Goal: Transaction & Acquisition: Download file/media

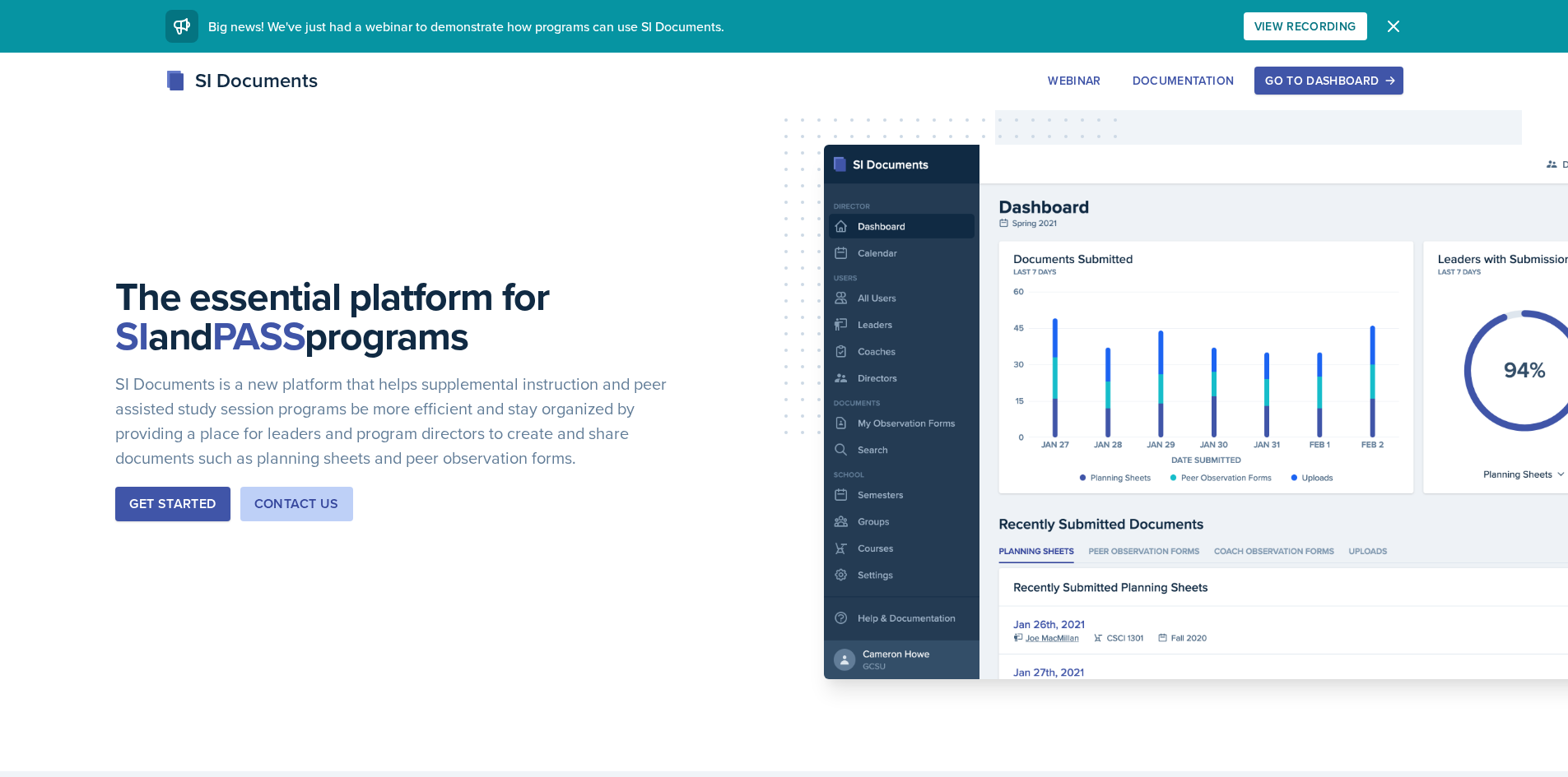
click at [1342, 77] on div "Go to Dashboard" at bounding box center [1328, 81] width 126 height 13
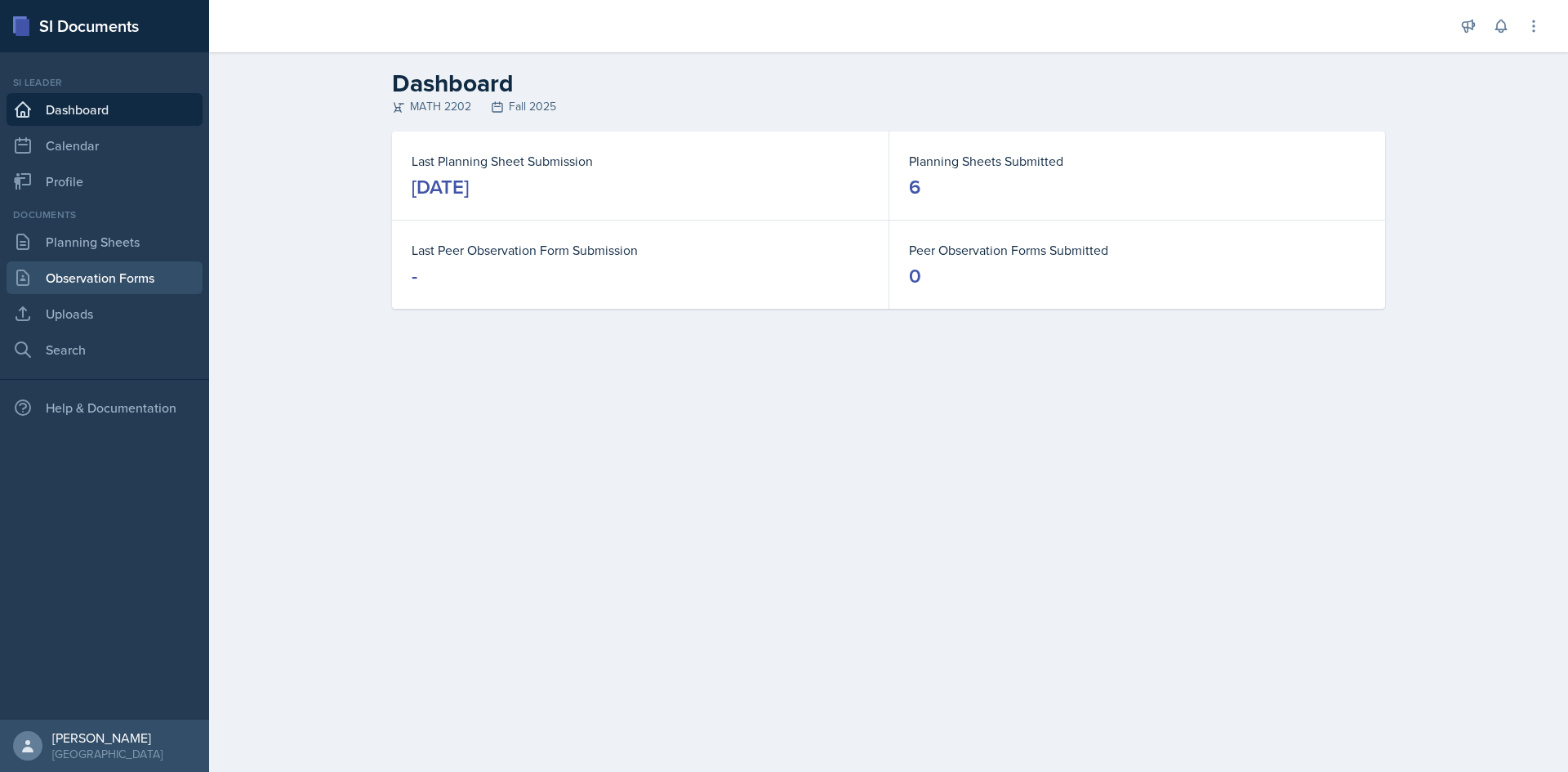
click at [47, 269] on link "Observation Forms" at bounding box center [104, 278] width 196 height 32
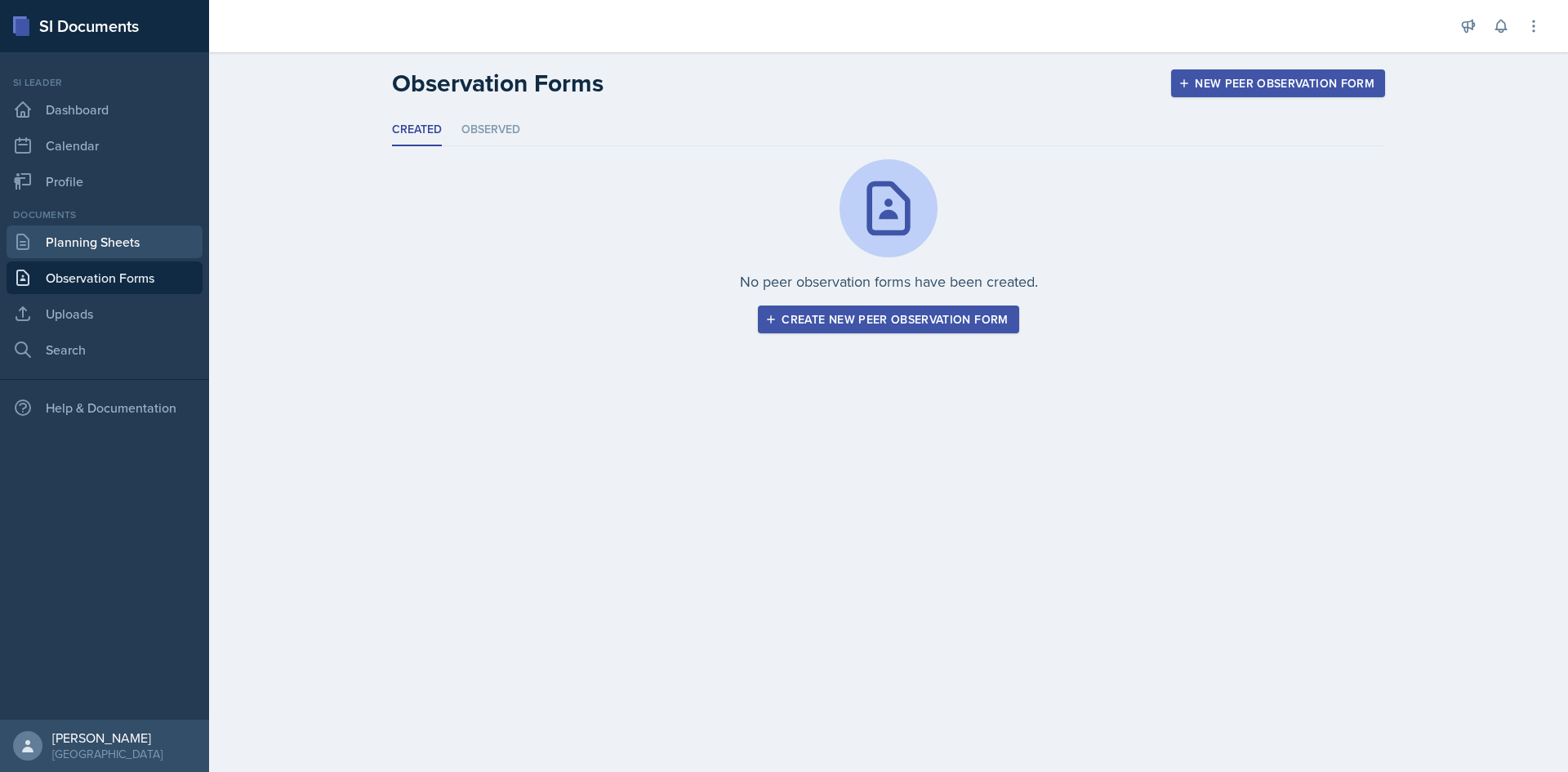
click at [76, 247] on link "Planning Sheets" at bounding box center [104, 242] width 196 height 32
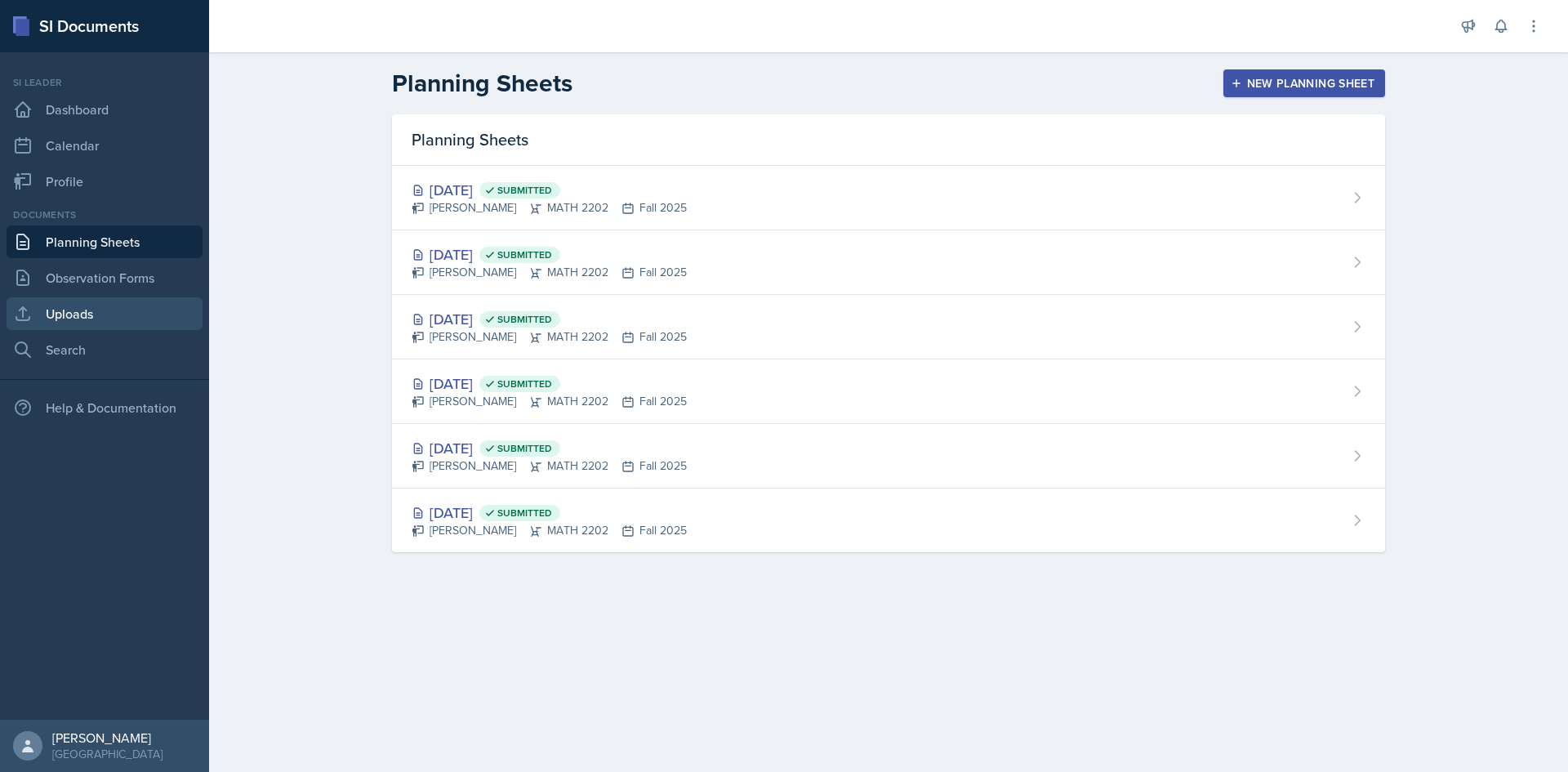
click at [65, 311] on link "Uploads" at bounding box center [104, 313] width 196 height 32
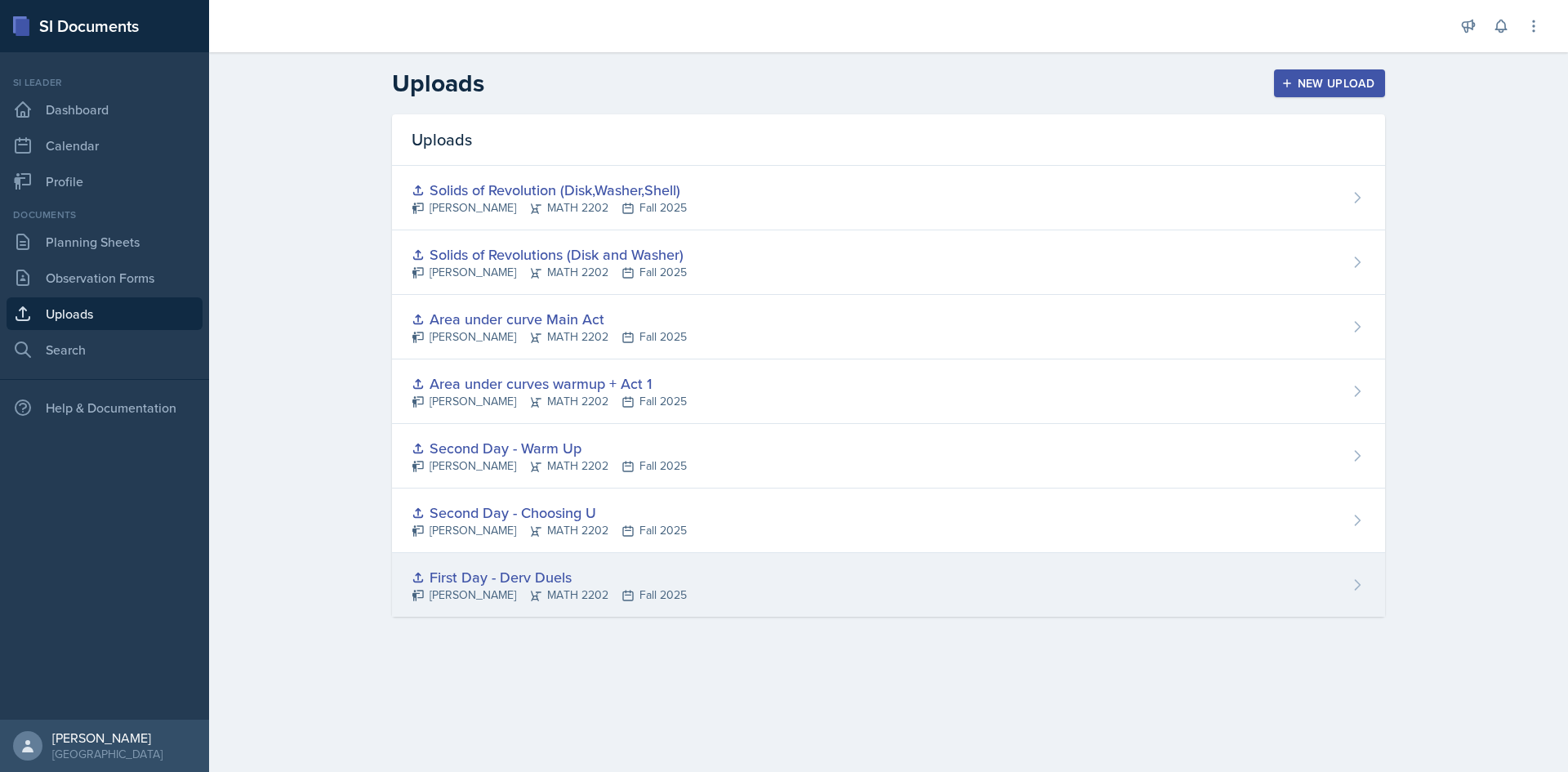
click at [726, 588] on div "First Day - Derv Duels [PERSON_NAME] MATH 2202 Fall 2025" at bounding box center [888, 585] width 993 height 64
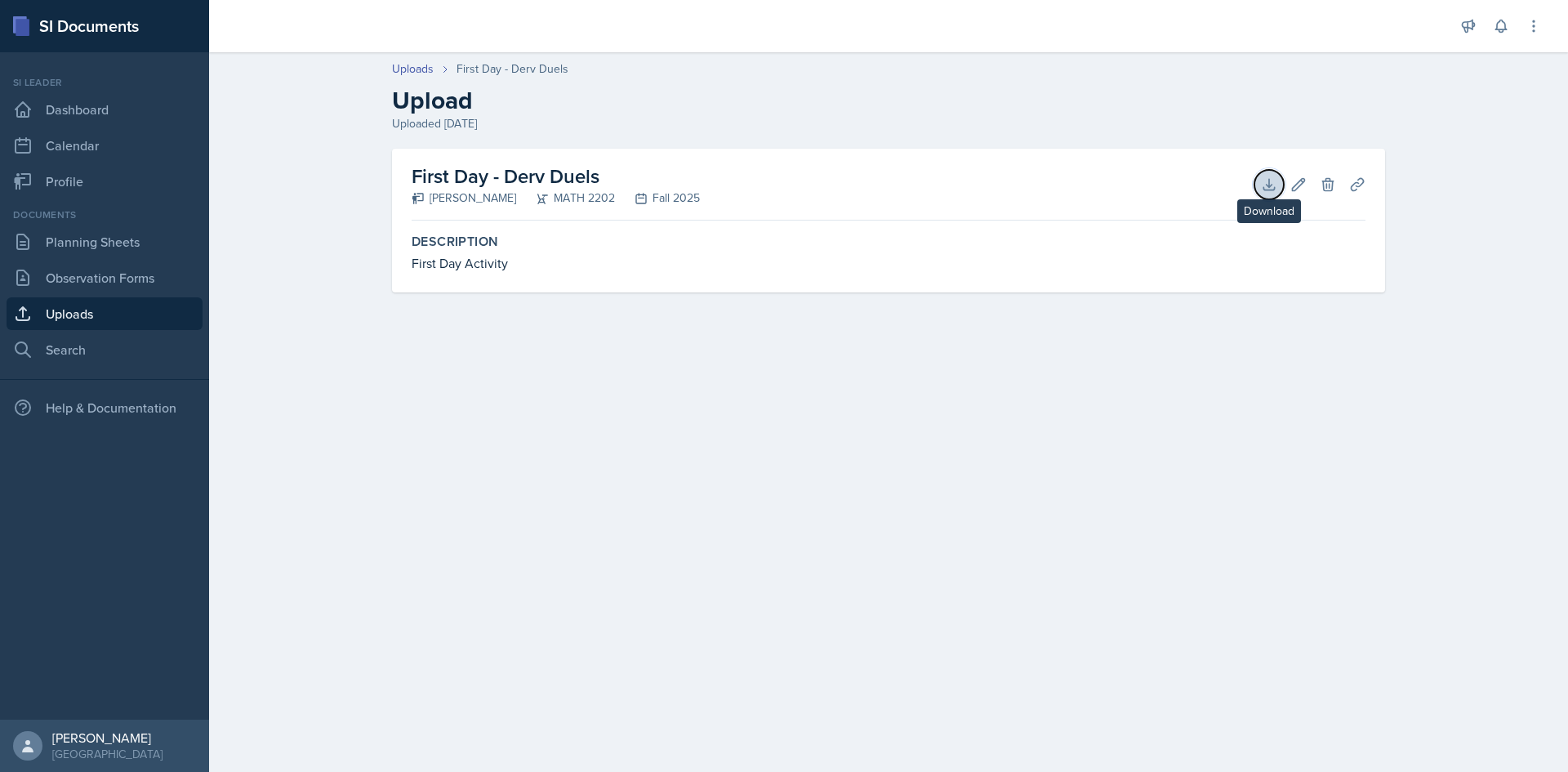
click at [1276, 187] on icon at bounding box center [1269, 184] width 17 height 17
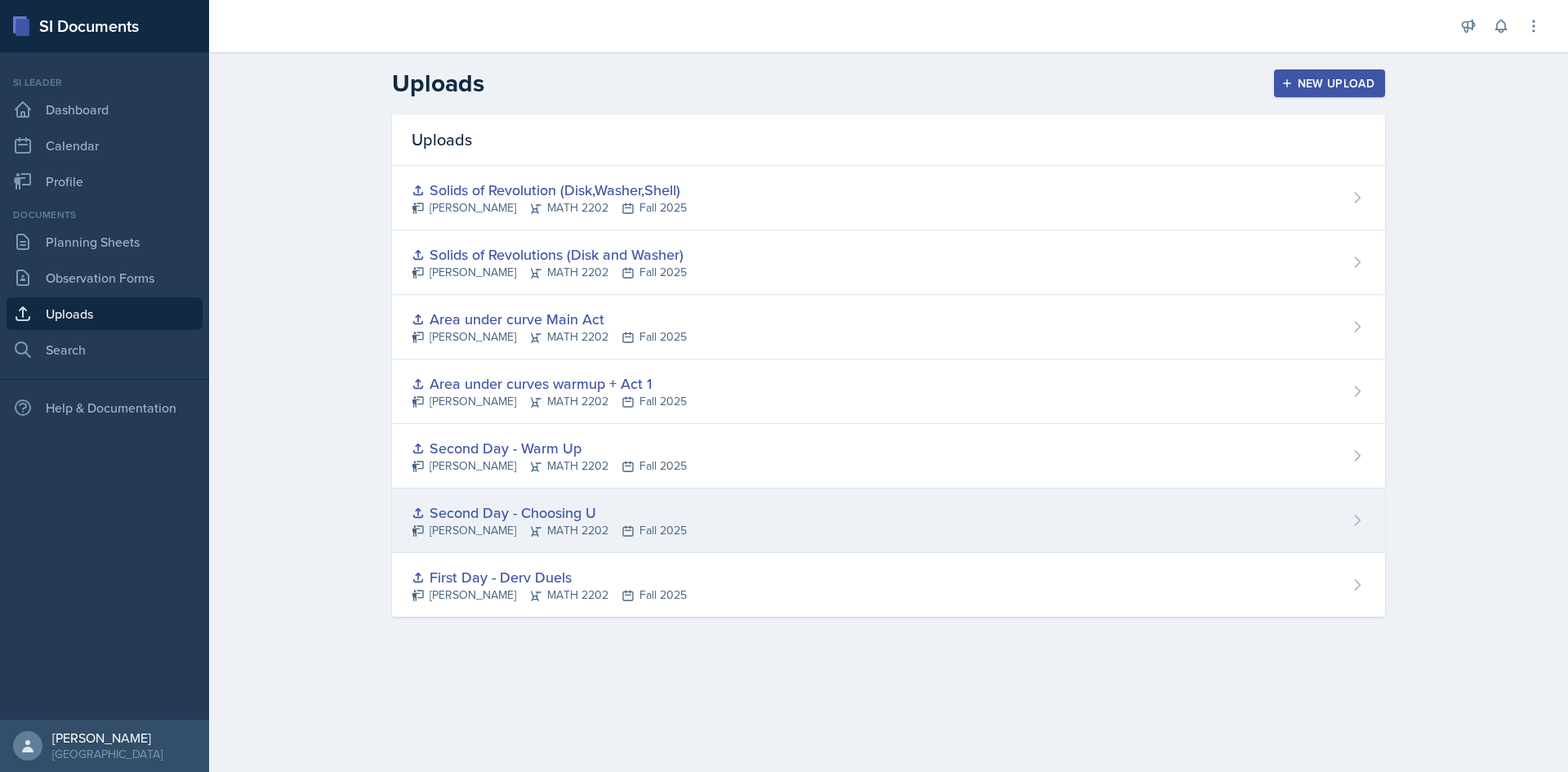
click at [565, 516] on div "Second Day - Choosing U" at bounding box center [549, 513] width 276 height 22
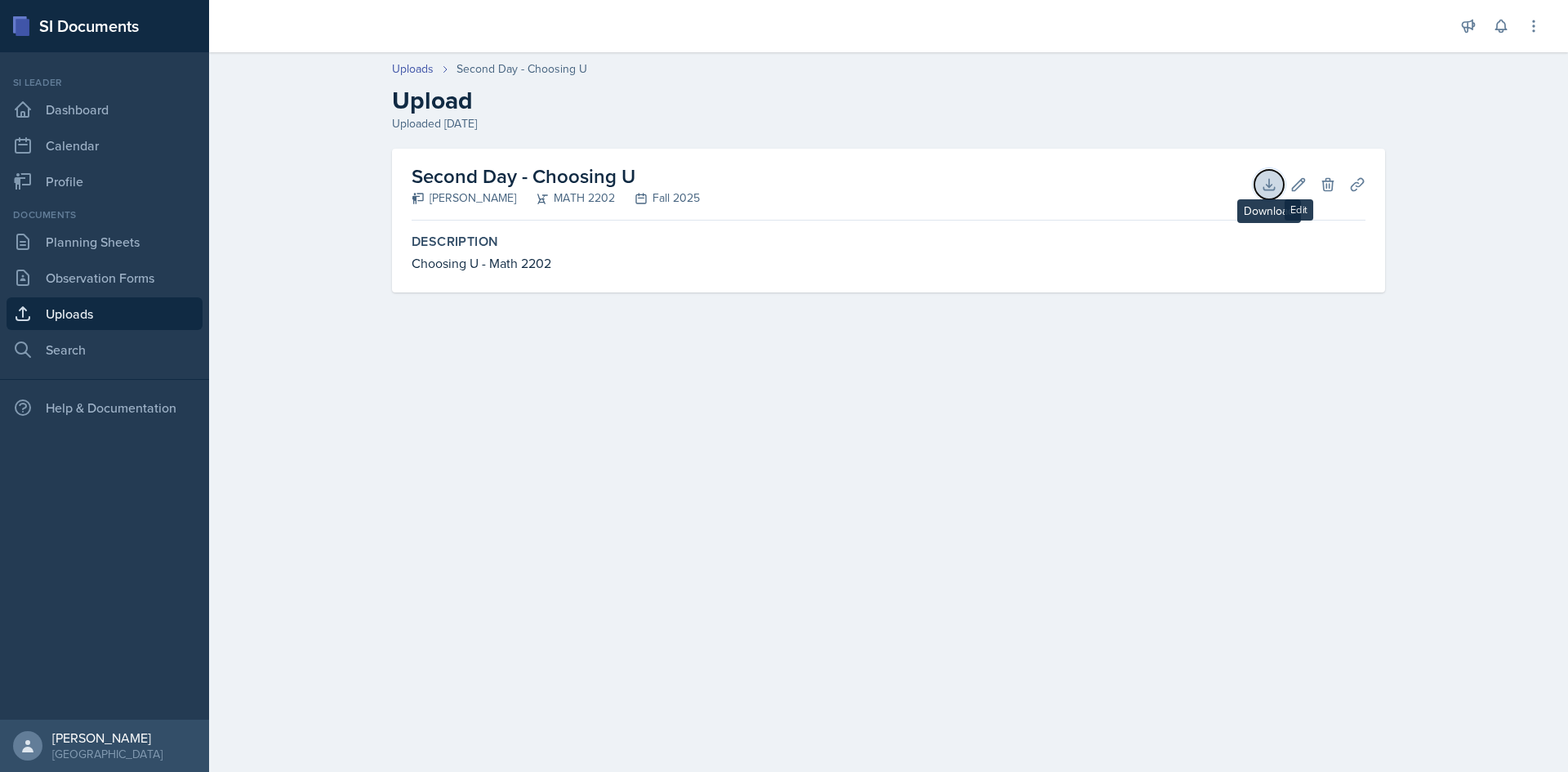
drag, startPoint x: 1263, startPoint y: 183, endPoint x: 1250, endPoint y: 183, distance: 13.0
click at [1262, 183] on icon at bounding box center [1269, 184] width 17 height 17
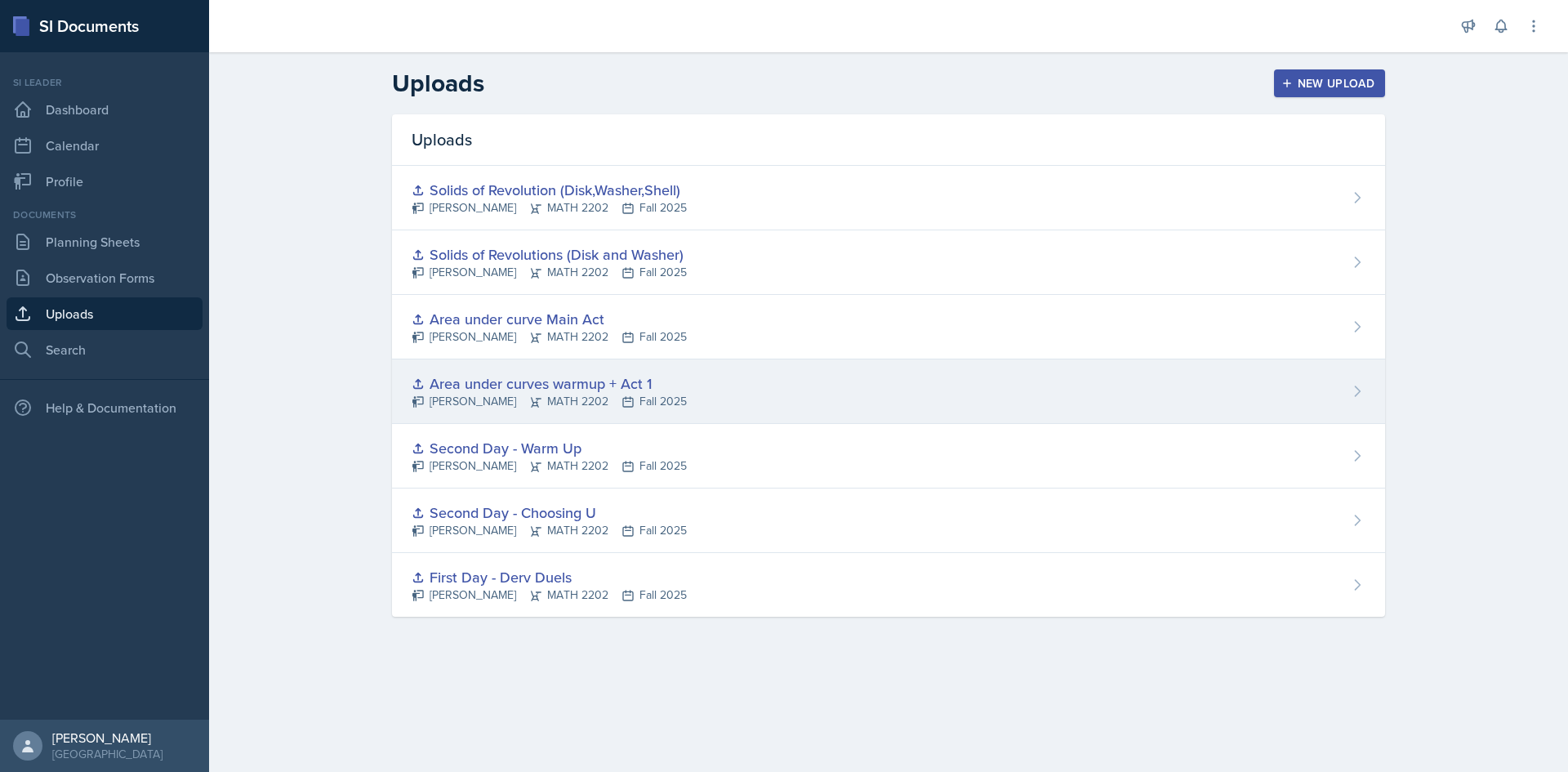
click at [499, 404] on div "[PERSON_NAME] MATH 2202 Fall 2025" at bounding box center [549, 401] width 276 height 18
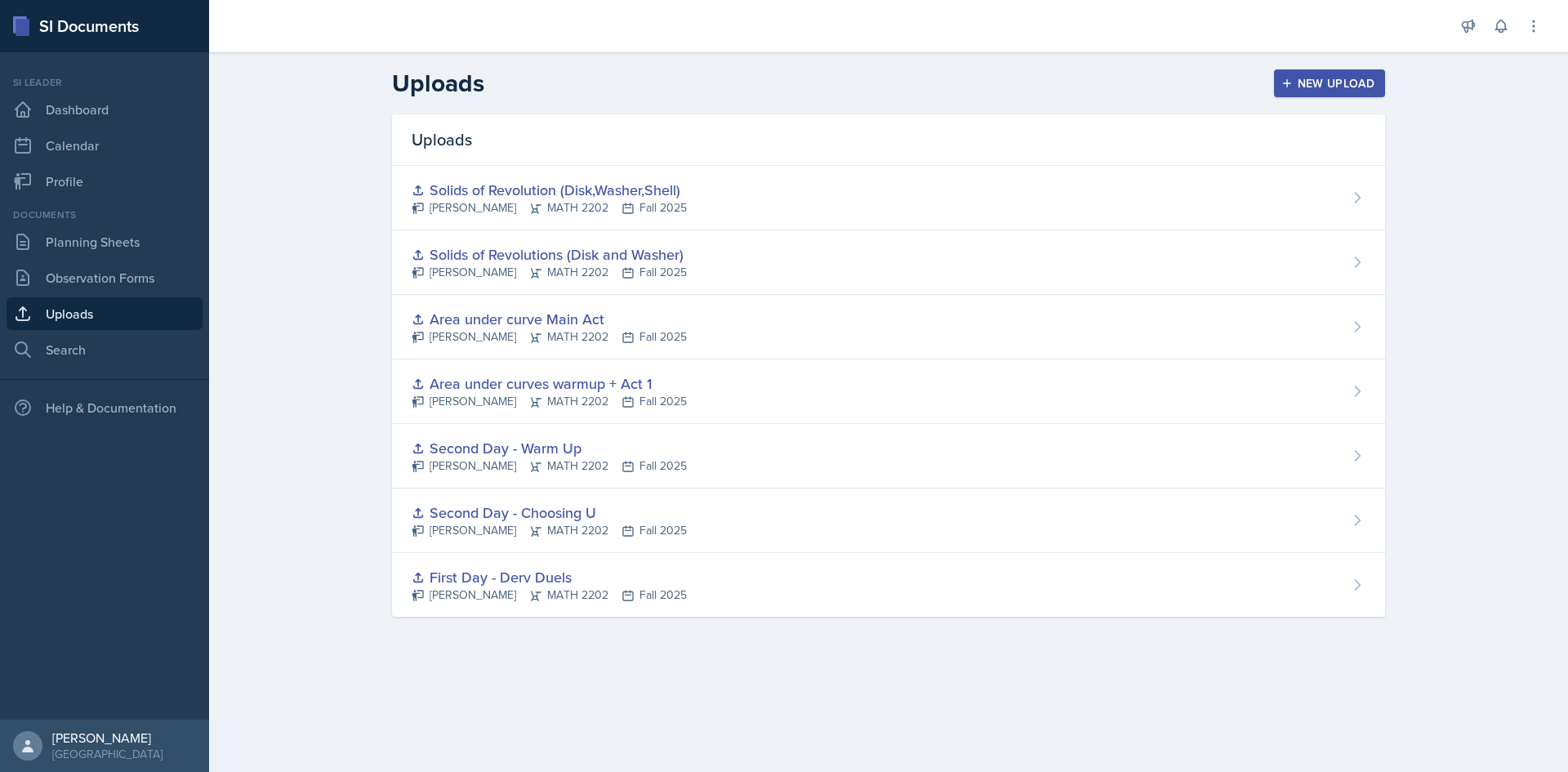
click at [663, 341] on div "[PERSON_NAME] MATH 2202 Fall 2025" at bounding box center [549, 337] width 276 height 18
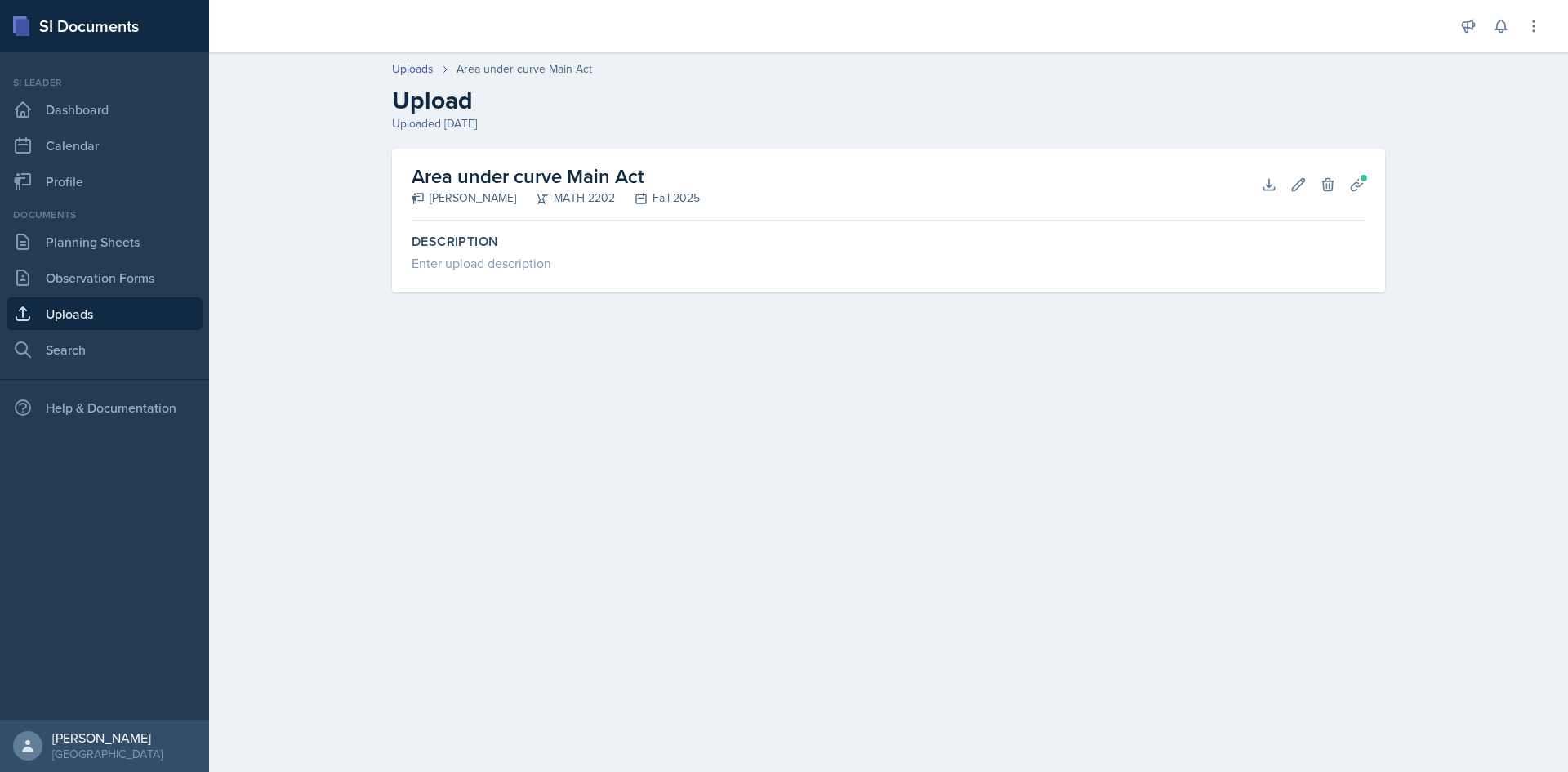
click at [1491, 133] on header "Uploads Area under curve Main Act Upload Uploaded [DATE]" at bounding box center [889, 96] width 1359 height 104
click at [1258, 185] on button "Download" at bounding box center [1269, 184] width 29 height 30
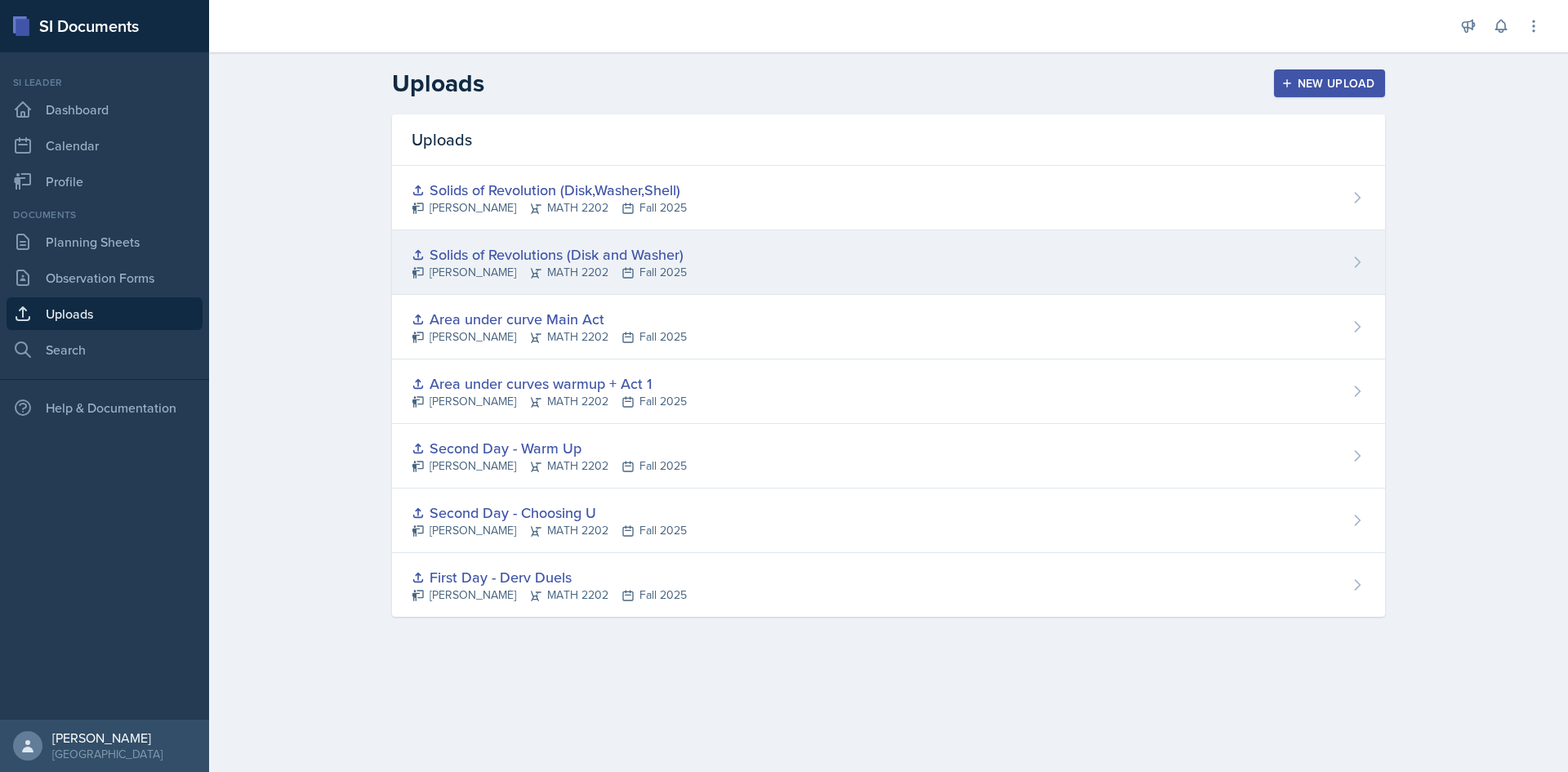
click at [596, 277] on div "[PERSON_NAME] MATH 2202 Fall 2025" at bounding box center [549, 272] width 276 height 18
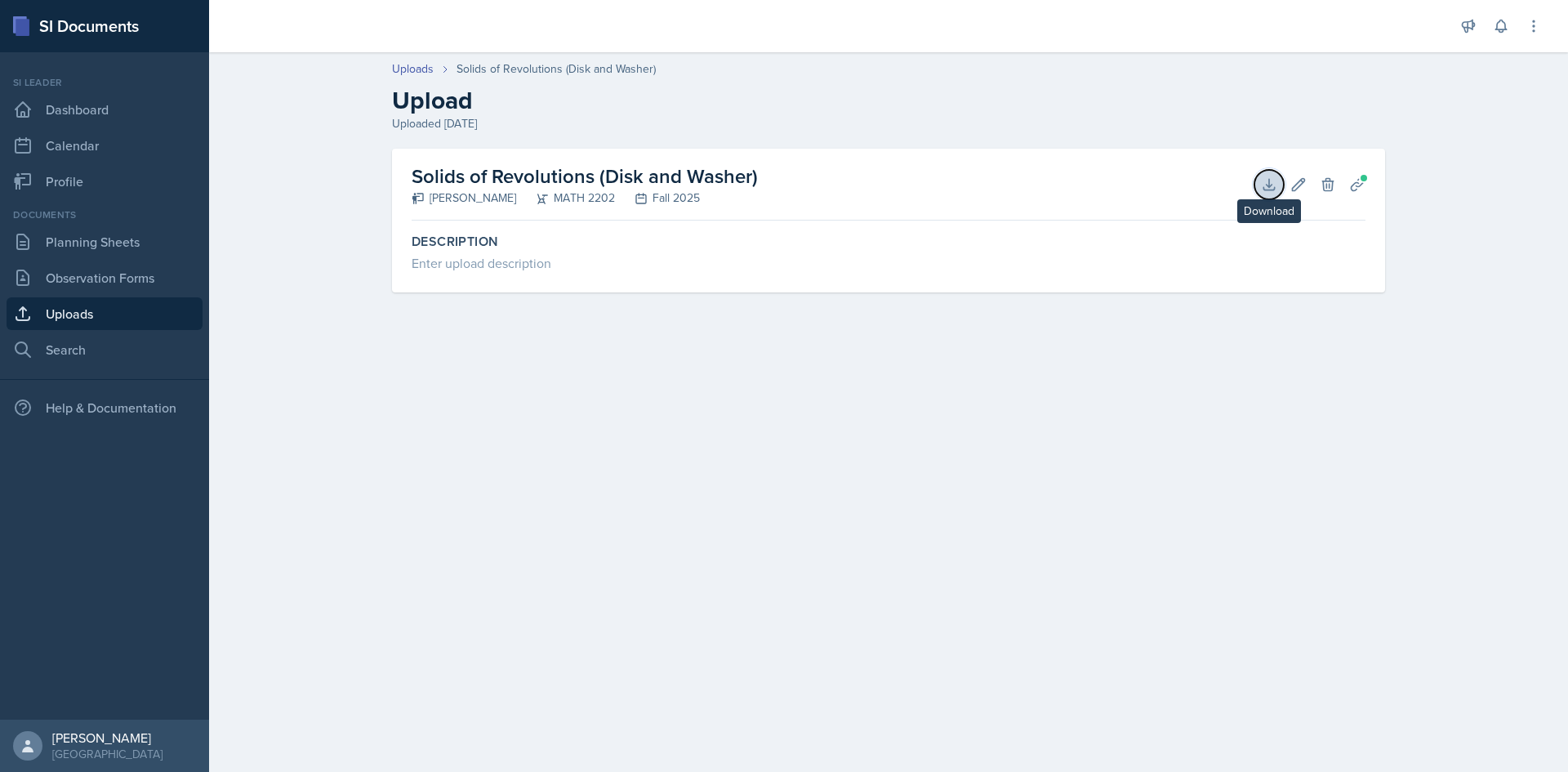
click at [1266, 182] on icon at bounding box center [1269, 184] width 17 height 17
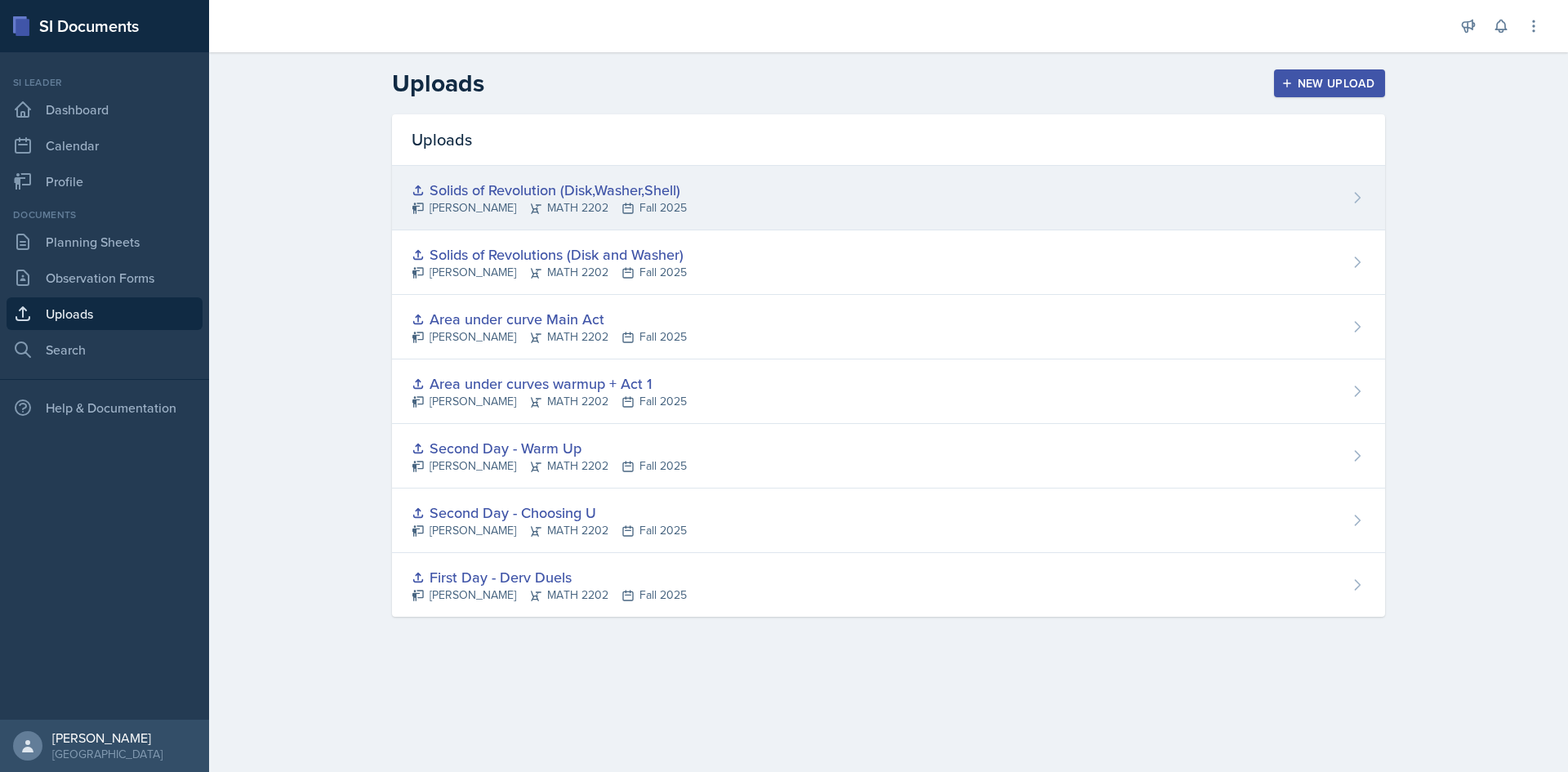
click at [597, 209] on div "[PERSON_NAME] MATH 2202 Fall 2025" at bounding box center [549, 208] width 276 height 18
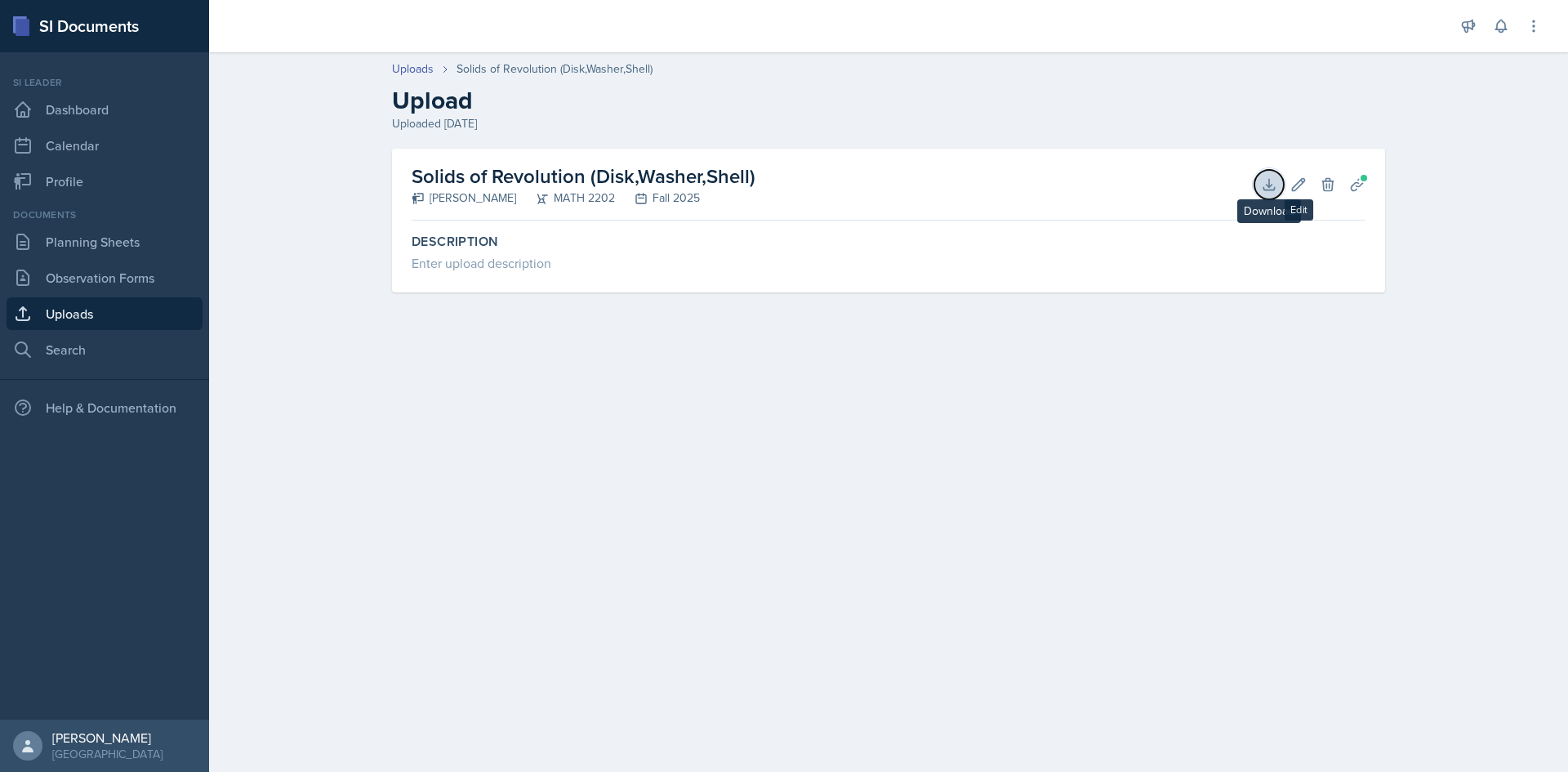
click at [1272, 184] on icon at bounding box center [1269, 184] width 11 height 11
